Goal: Task Accomplishment & Management: Manage account settings

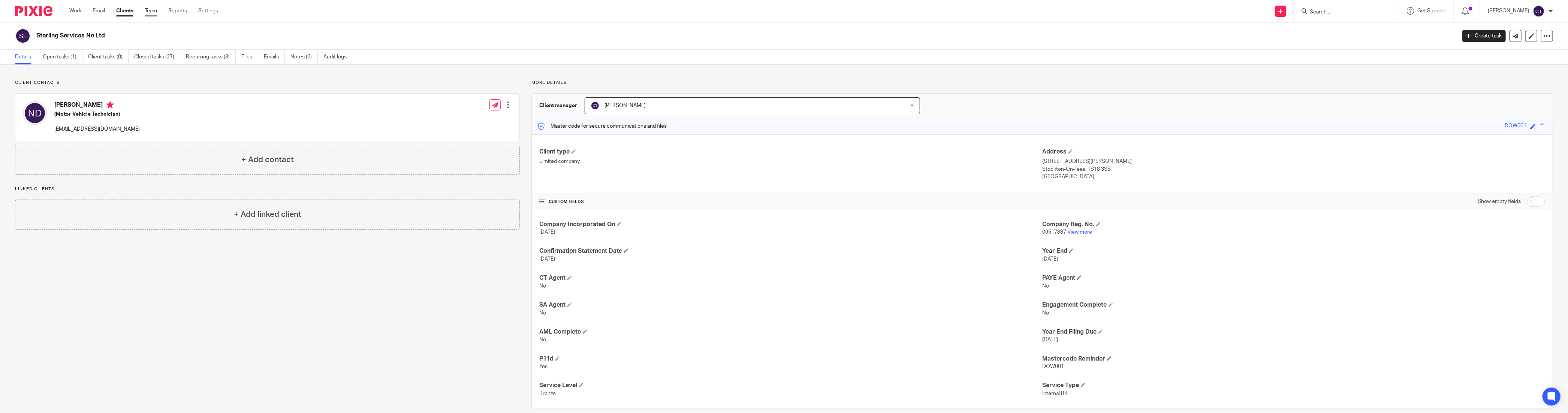
click at [151, 12] on link "Team" at bounding box center [151, 11] width 13 height 7
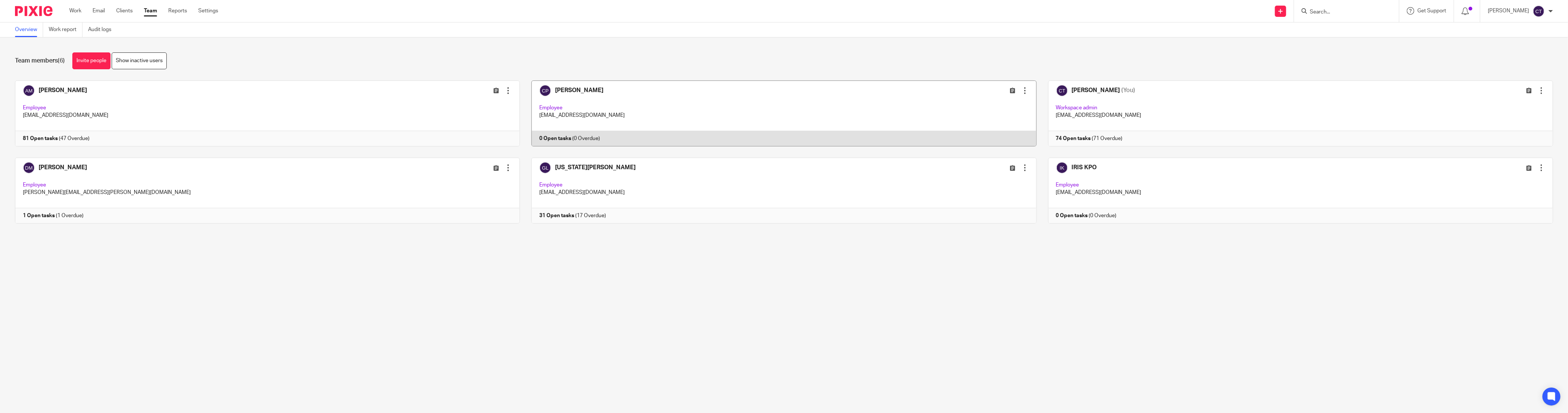
click at [1021, 90] on div at bounding box center [1024, 90] width 7 height 7
click at [1003, 134] on span "Deactivate user" at bounding box center [1002, 133] width 37 height 5
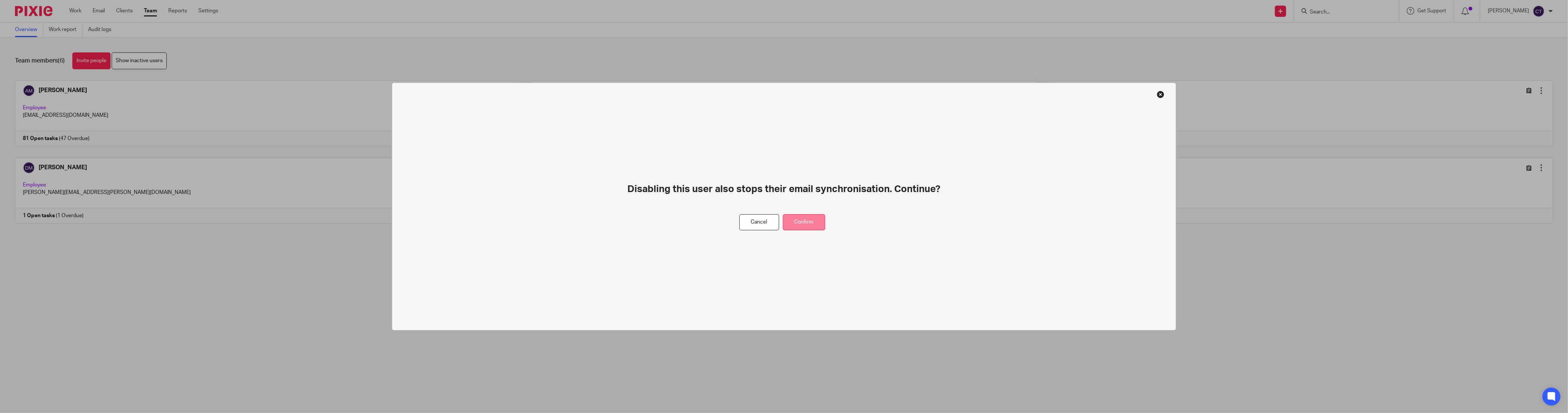
click at [813, 221] on button "Confirm" at bounding box center [804, 222] width 42 height 16
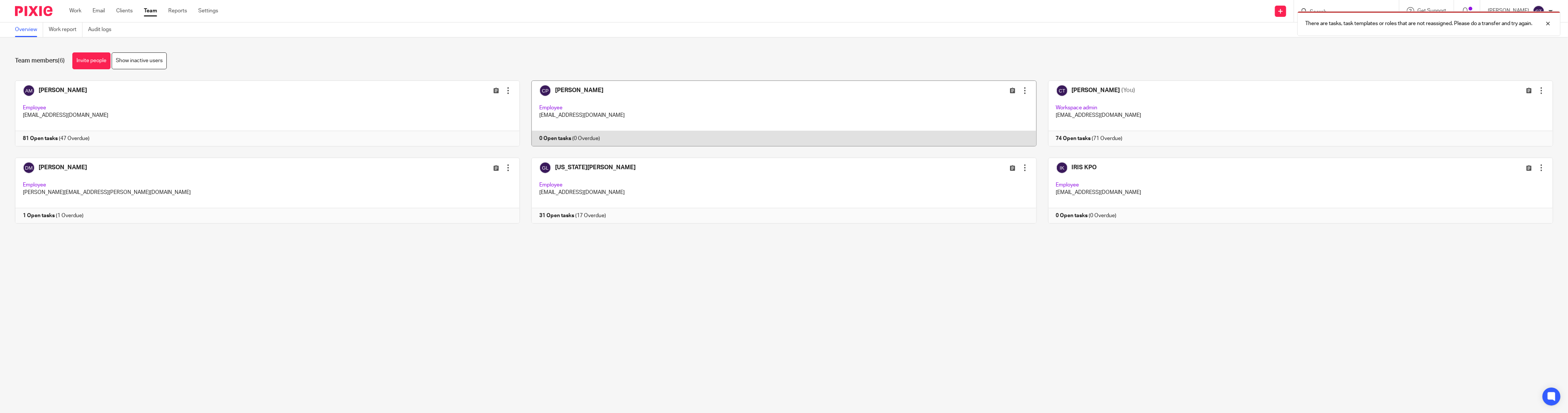
click at [1021, 91] on div at bounding box center [1024, 90] width 7 height 7
click at [1007, 133] on span "Deactivate user" at bounding box center [1002, 133] width 37 height 5
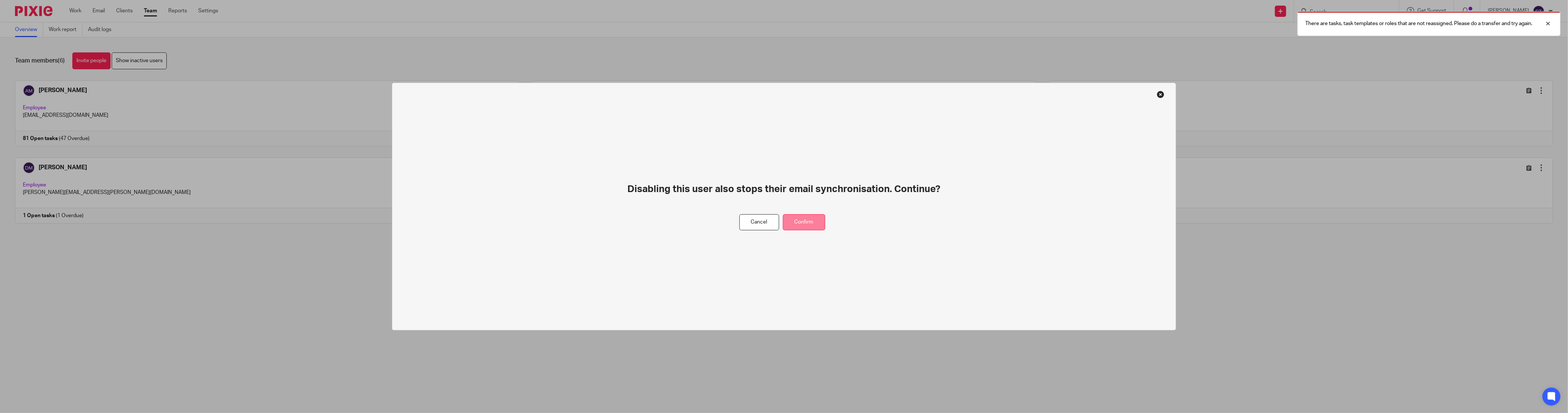
click at [810, 224] on button "Confirm" at bounding box center [804, 222] width 42 height 16
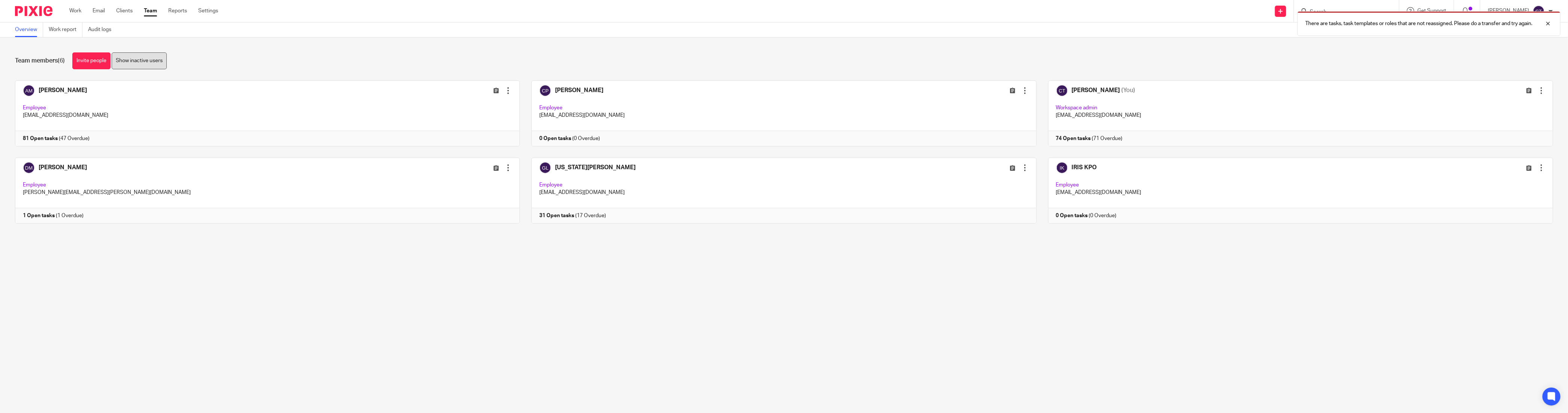
click at [130, 64] on link "Show inactive users" at bounding box center [139, 60] width 55 height 17
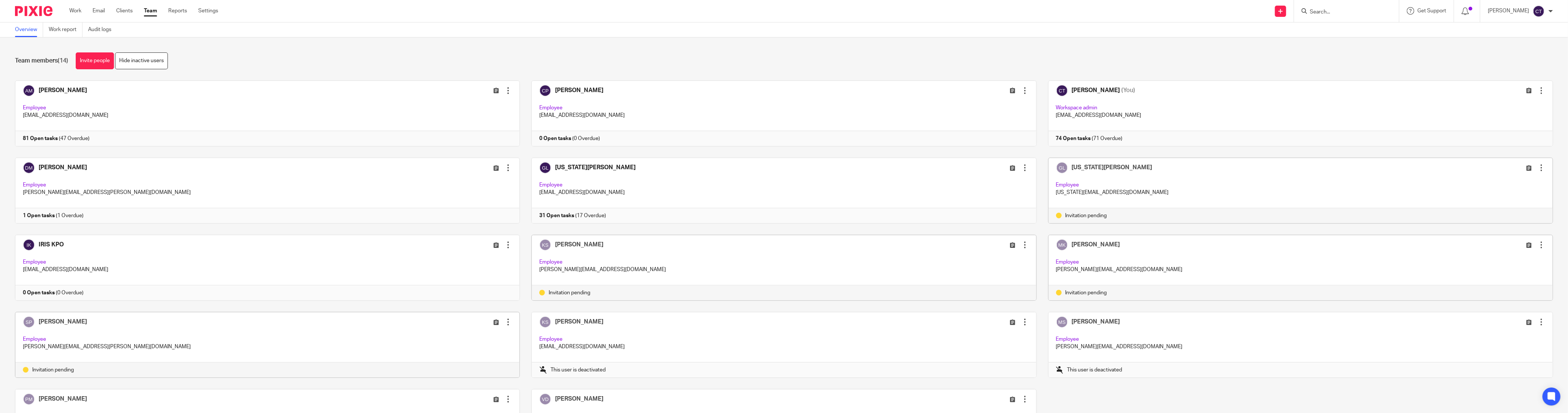
click at [130, 64] on link "Hide inactive users" at bounding box center [142, 60] width 53 height 17
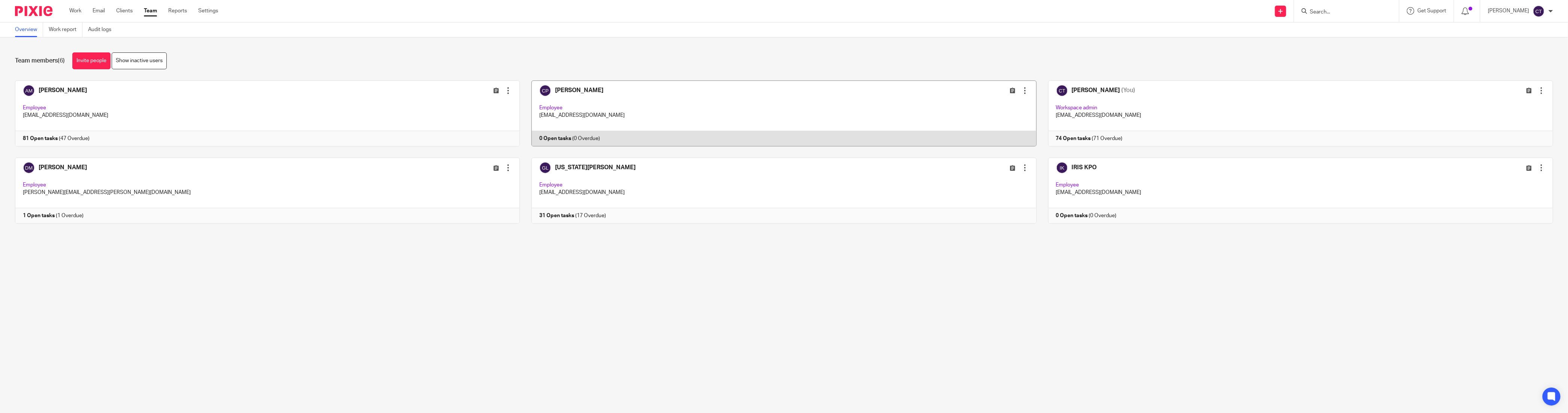
click at [1021, 91] on div at bounding box center [1024, 90] width 7 height 7
click at [1004, 133] on span "Deactivate user" at bounding box center [1002, 133] width 37 height 5
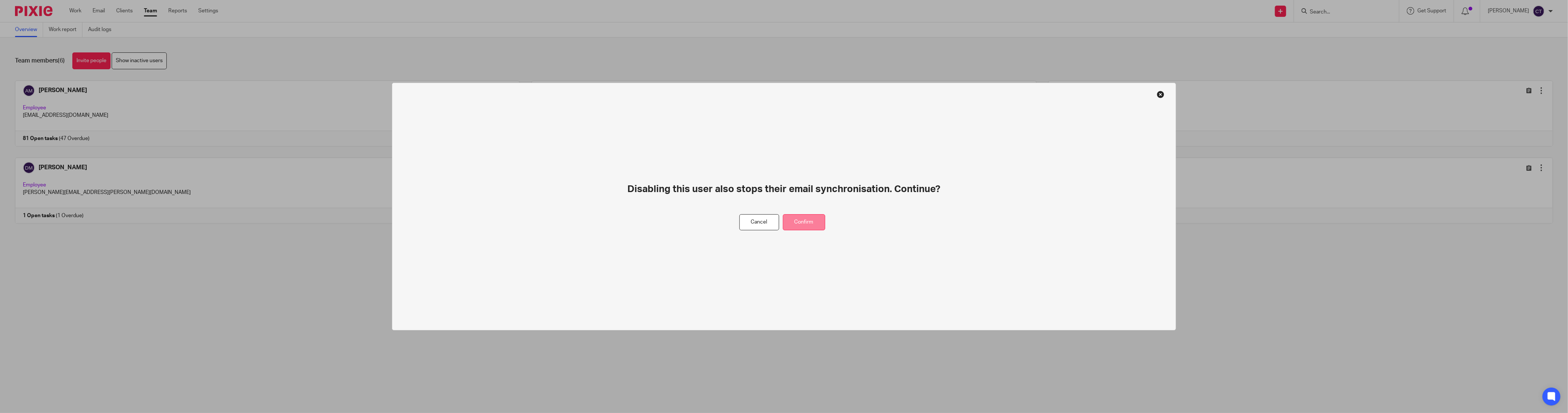
click at [803, 226] on button "Confirm" at bounding box center [804, 222] width 42 height 16
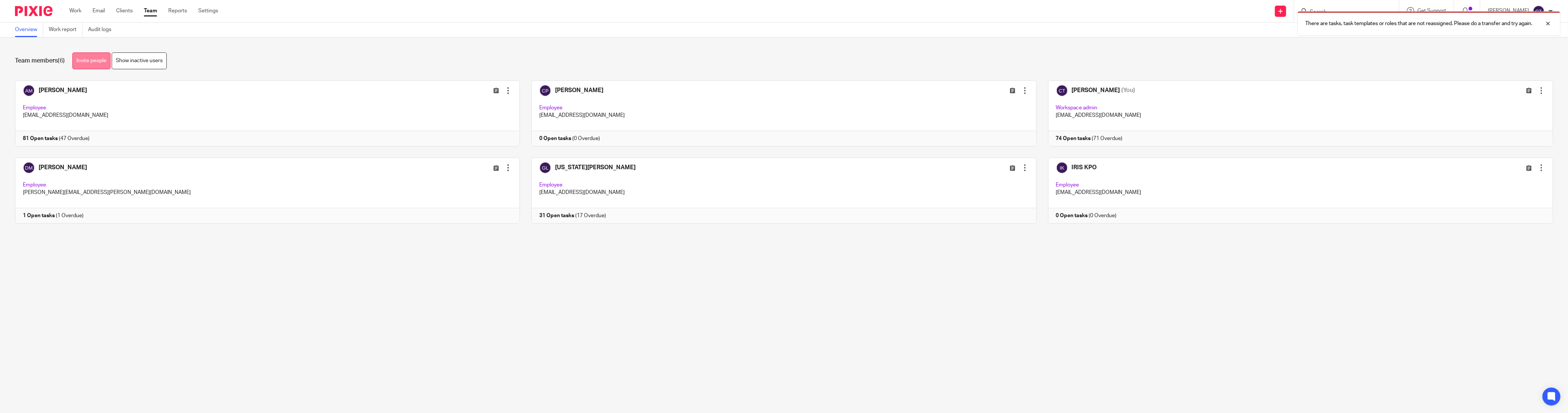
click at [87, 62] on link "Invite people" at bounding box center [91, 60] width 38 height 17
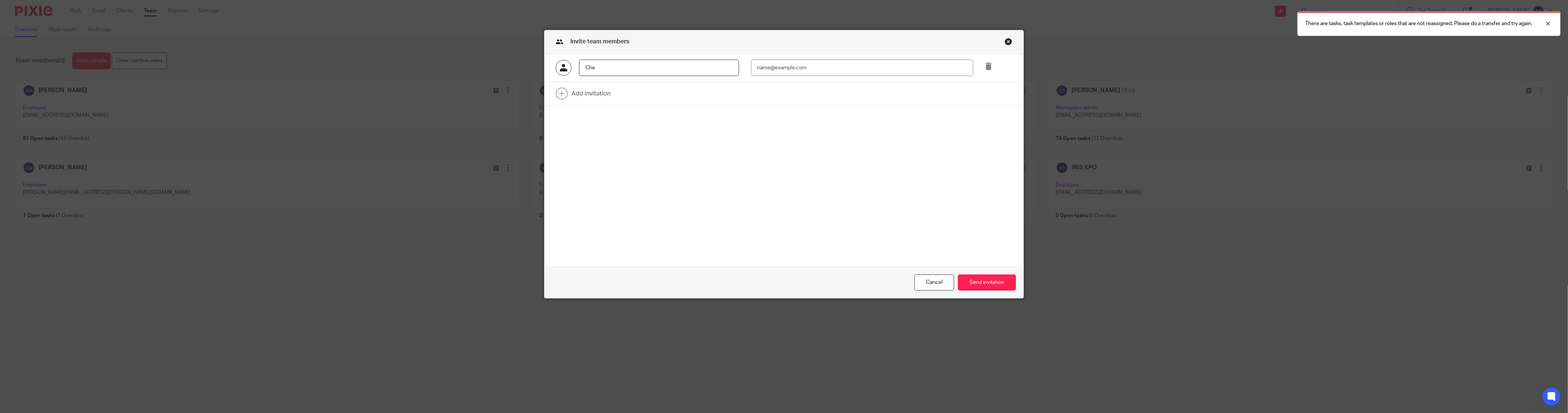
type input "[PERSON_NAME]"
click at [774, 73] on input "email" at bounding box center [862, 68] width 222 height 17
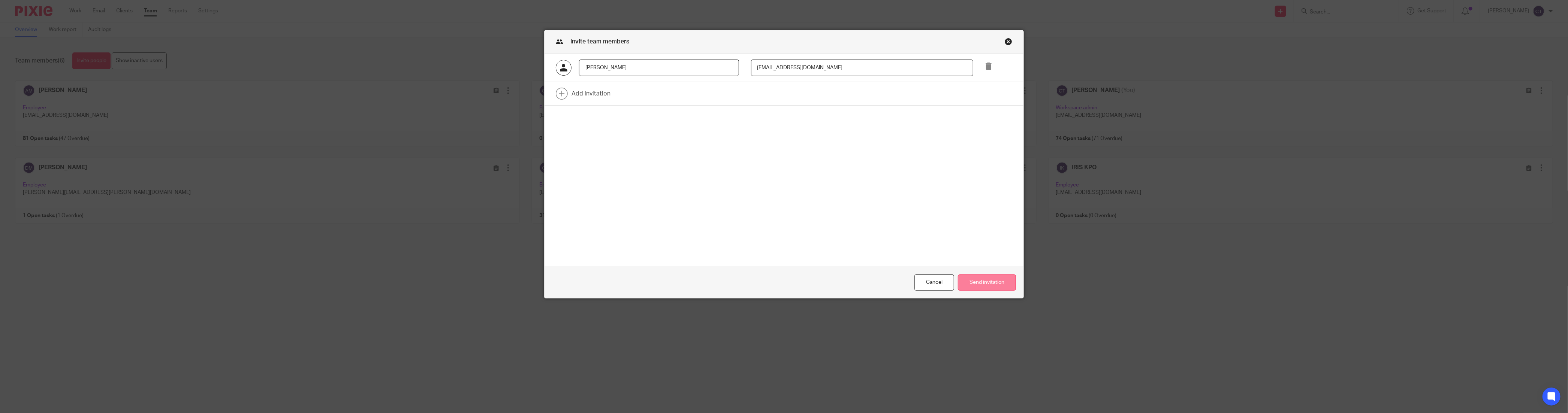
type input "[EMAIL_ADDRESS][DOMAIN_NAME]"
click at [992, 283] on button "Send invitation" at bounding box center [987, 282] width 58 height 16
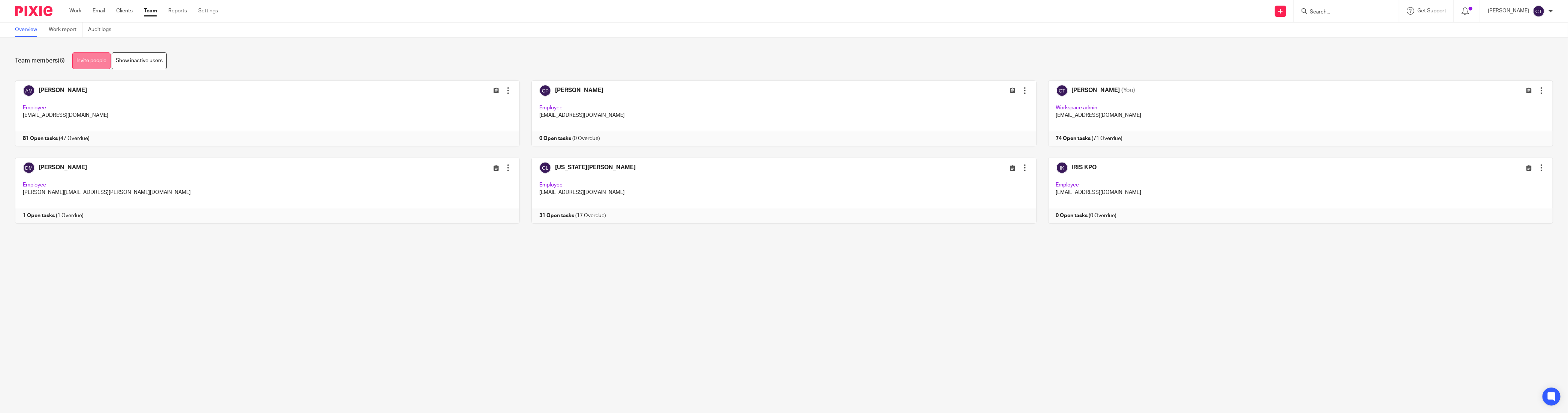
click at [91, 66] on link "Invite people" at bounding box center [91, 60] width 38 height 17
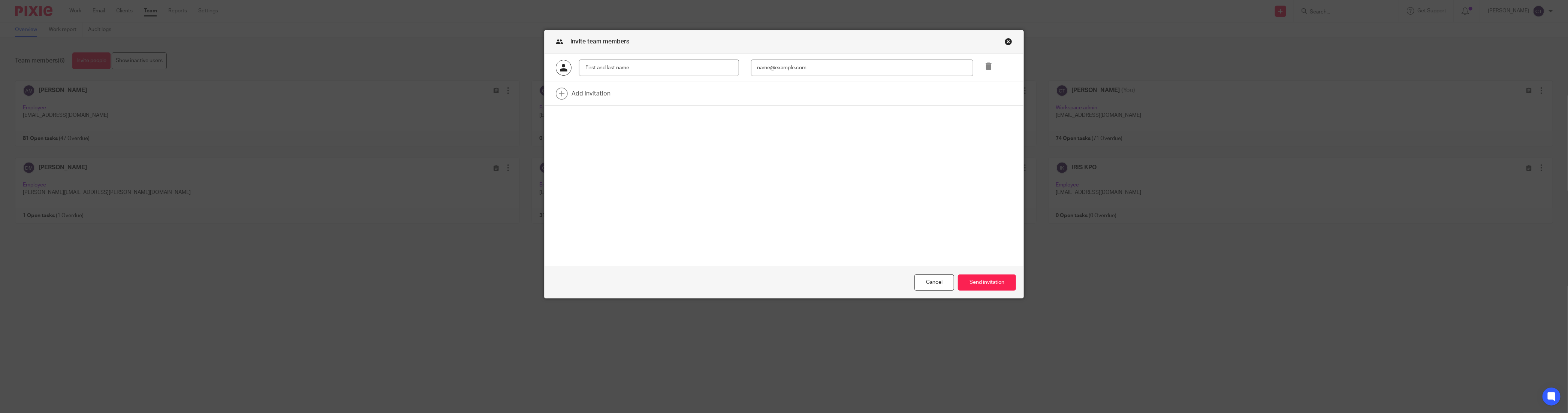
click at [1006, 42] on div "Close this dialog window" at bounding box center [1008, 41] width 7 height 7
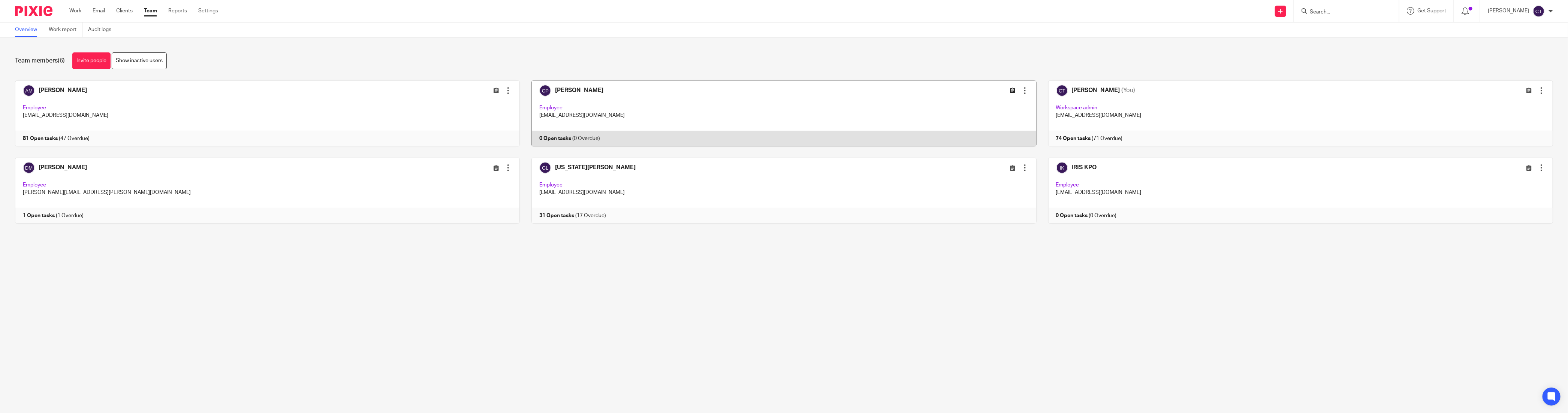
click at [1010, 91] on icon at bounding box center [1012, 90] width 5 height 5
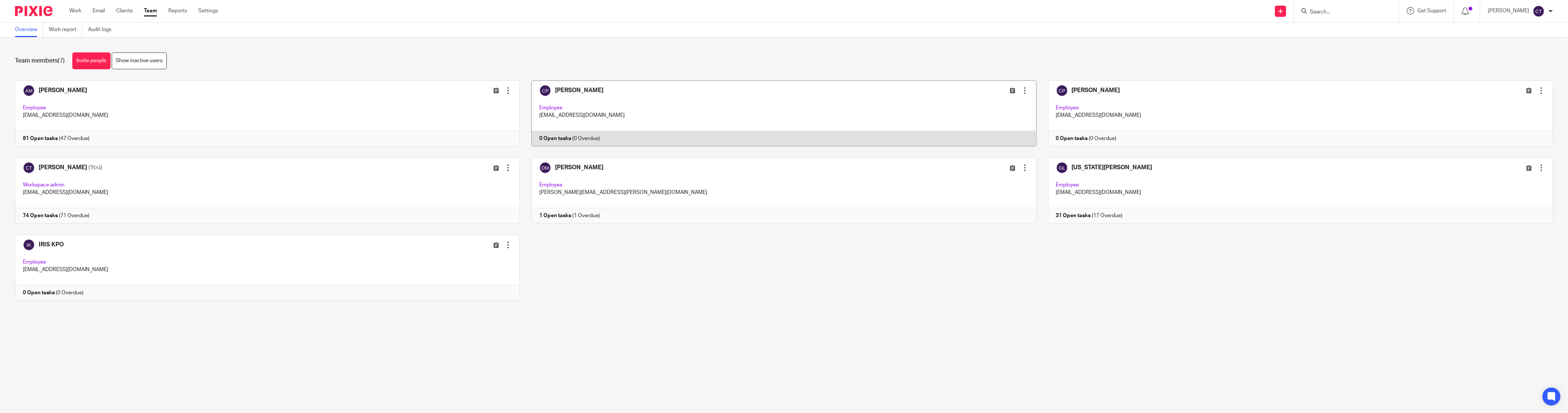
click at [1018, 86] on link at bounding box center [778, 113] width 516 height 66
click at [1021, 91] on div at bounding box center [1024, 90] width 7 height 7
click at [1005, 134] on span "Deactivate user" at bounding box center [1002, 133] width 37 height 5
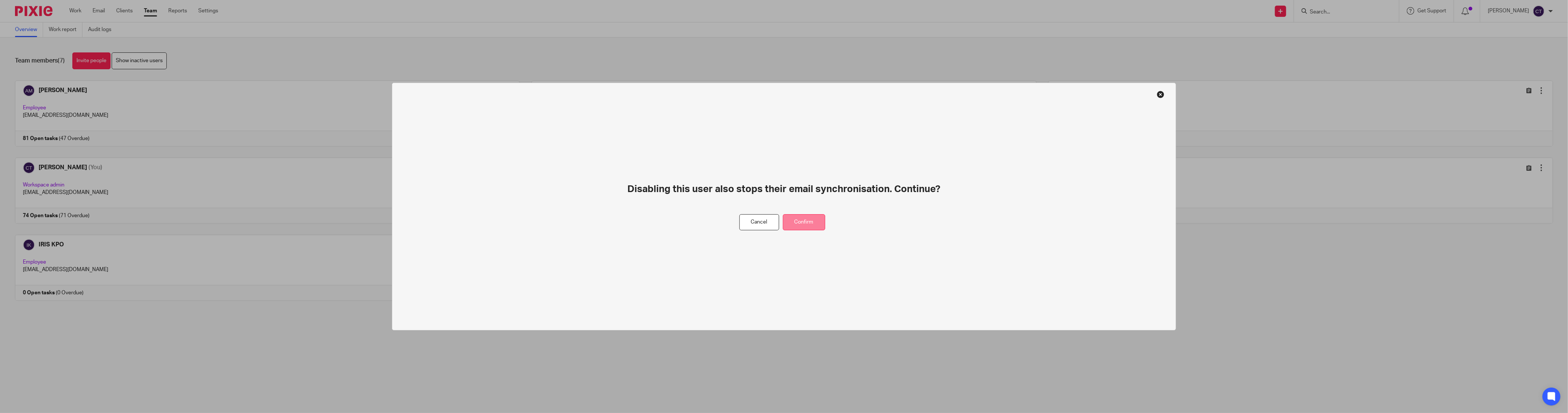
click at [808, 227] on button "Confirm" at bounding box center [804, 222] width 42 height 16
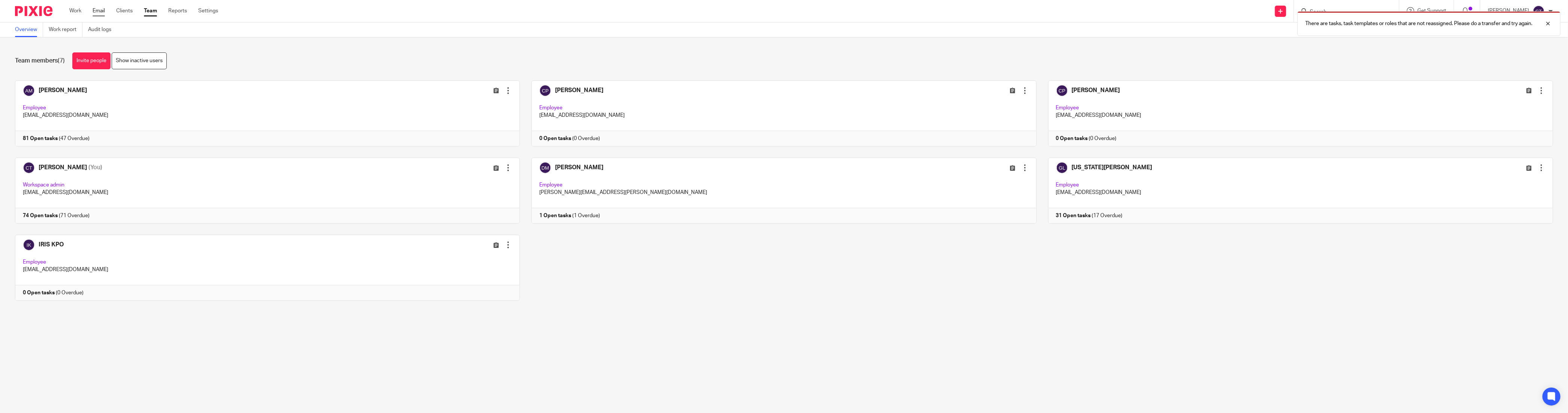
click at [98, 9] on link "Email" at bounding box center [99, 11] width 13 height 7
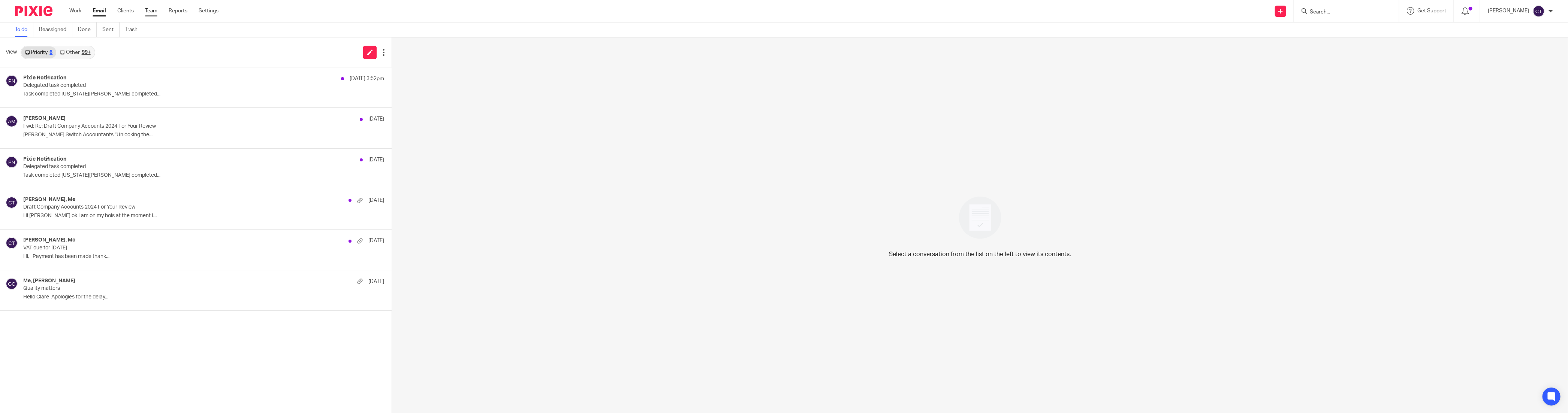
click at [151, 13] on link "Team" at bounding box center [151, 11] width 13 height 7
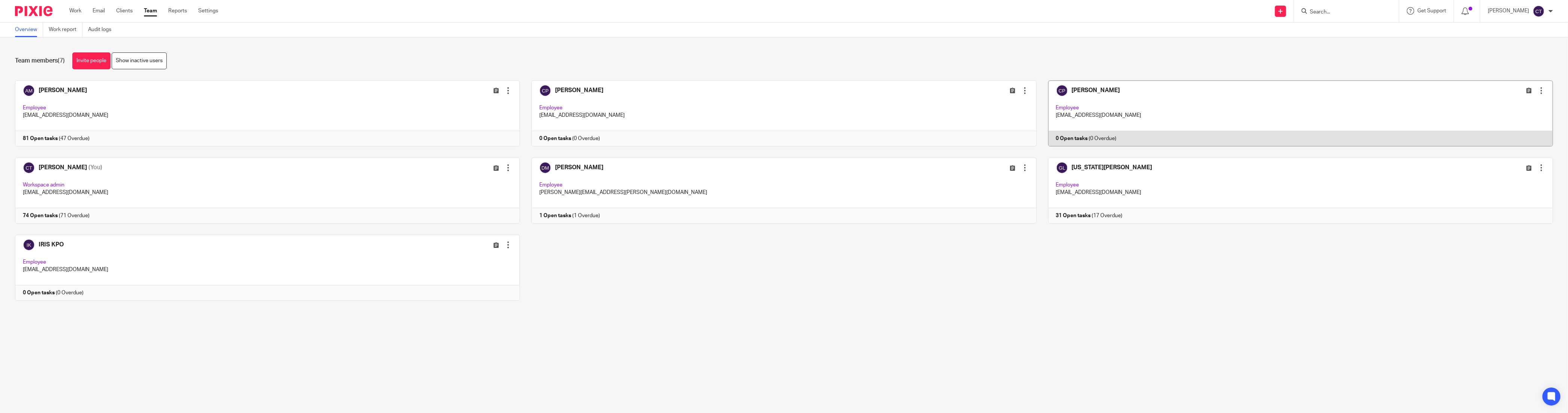
click at [1108, 90] on link at bounding box center [1294, 113] width 516 height 66
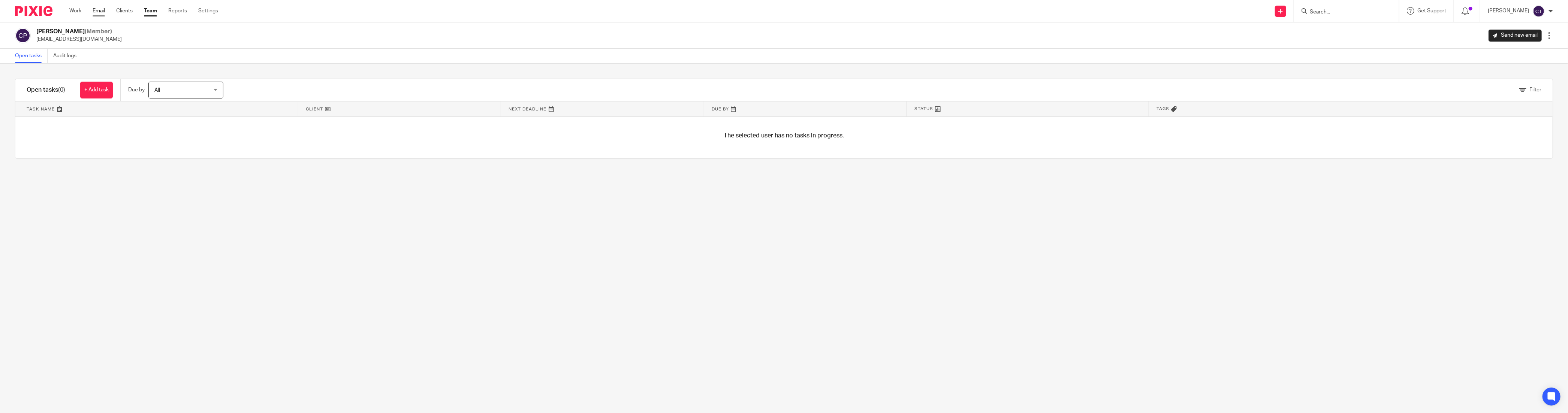
click at [98, 13] on link "Email" at bounding box center [99, 11] width 13 height 7
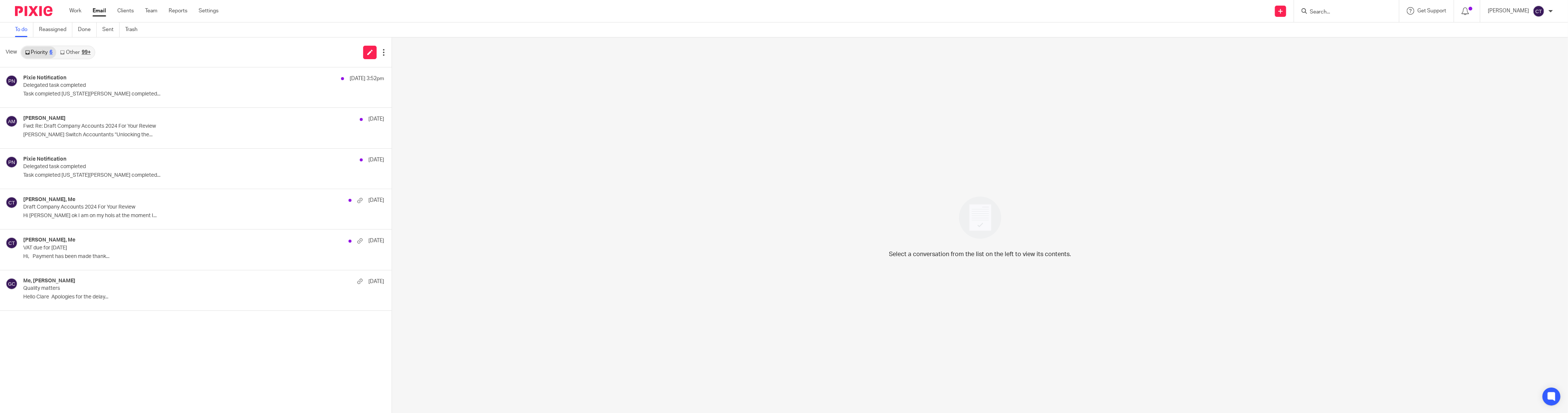
click at [81, 15] on div "Work Email Clients Team Reports Settings Work Email Clients Team Reports Settin…" at bounding box center [145, 11] width 168 height 22
click at [76, 13] on link "Work" at bounding box center [76, 11] width 12 height 7
